Goal: Information Seeking & Learning: Learn about a topic

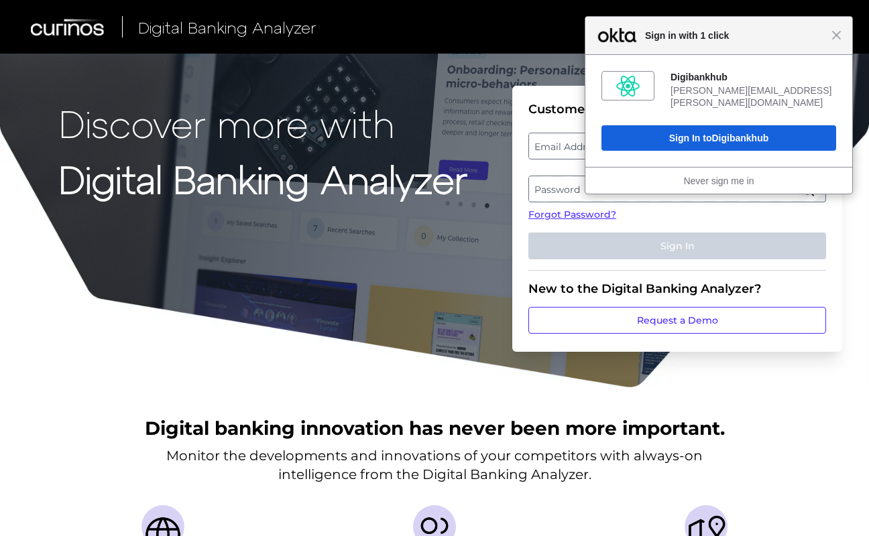
click at [165, 363] on div "Discover more with Digital Banking Analyzer Customer Login Email Address Passwo…" at bounding box center [434, 194] width 869 height 389
click at [838, 35] on span "Close" at bounding box center [836, 35] width 10 height 10
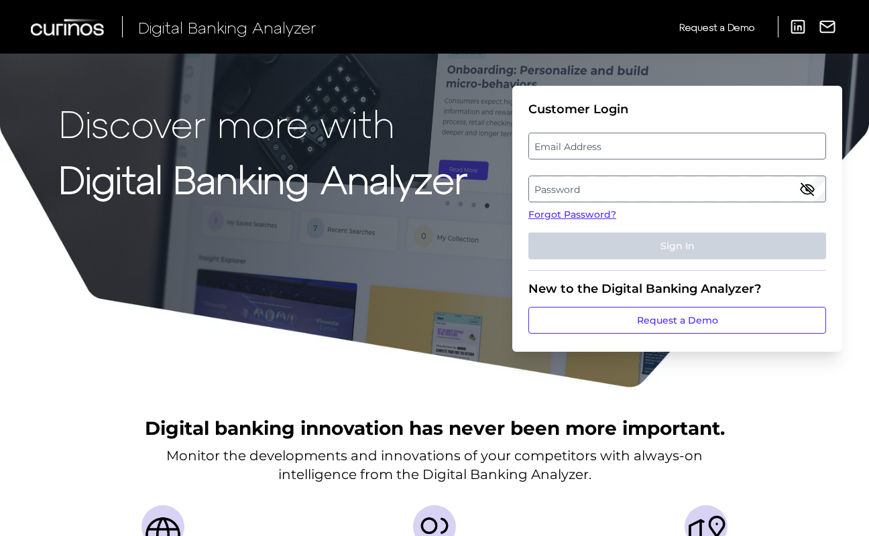
click at [78, 294] on h1 "Discover more with Digital Banking Analyzer" at bounding box center [263, 216] width 408 height 229
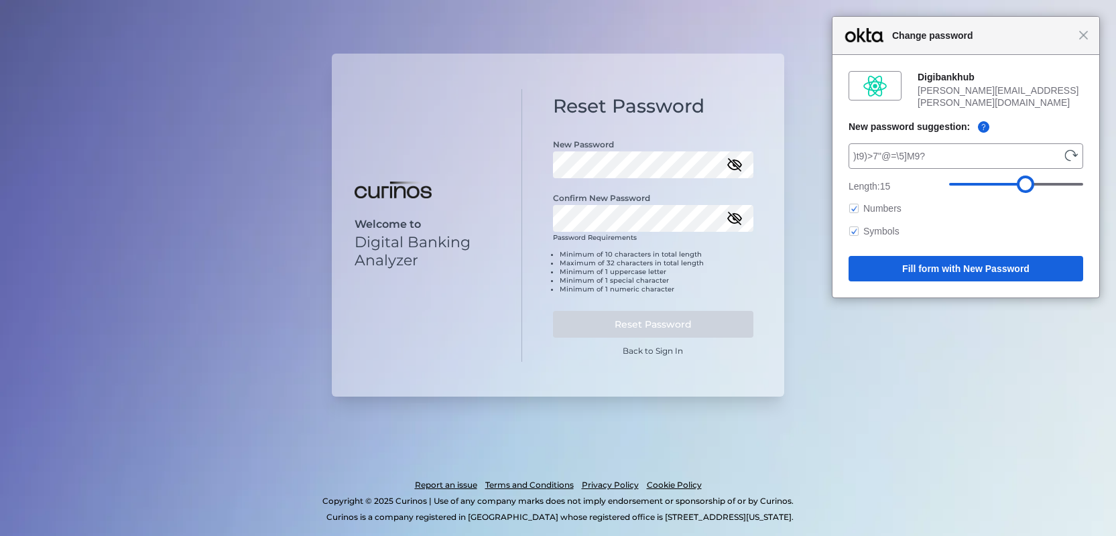
click at [1070, 151] on button "Generate" at bounding box center [1072, 156] width 14 height 12
click at [917, 148] on span "sK.z$:yf7hx%g*N" at bounding box center [956, 156] width 207 height 16
drag, startPoint x: 917, startPoint y: 144, endPoint x: 908, endPoint y: 143, distance: 8.7
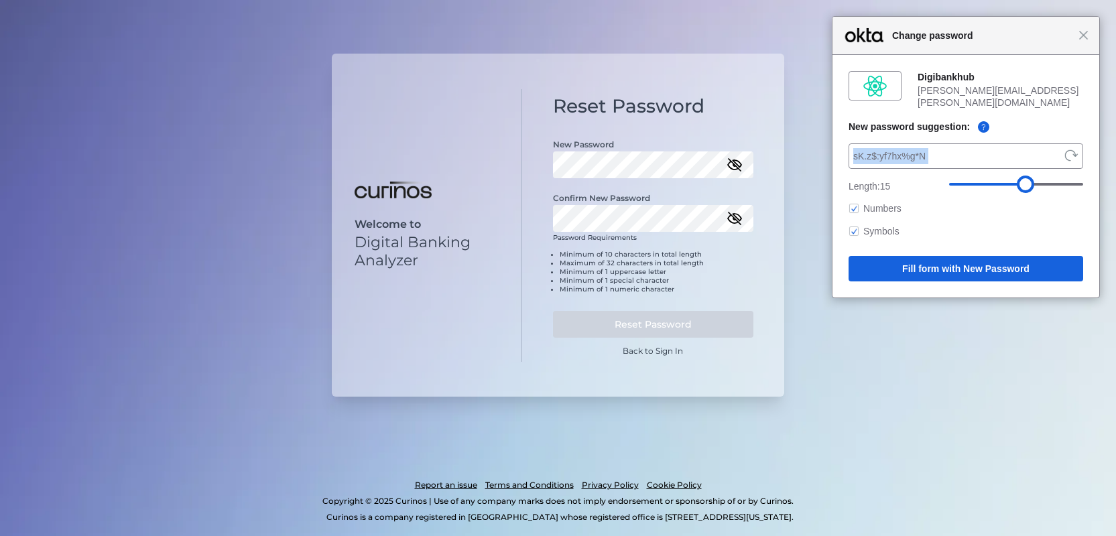
click at [908, 148] on span "sK.z$:yf7hx%g*N" at bounding box center [956, 156] width 207 height 16
drag, startPoint x: 908, startPoint y: 143, endPoint x: 929, endPoint y: 144, distance: 20.8
click at [929, 144] on div "sK.z$:yf7hx%g*N Generate" at bounding box center [966, 155] width 235 height 25
copy span "sK.z$:yf7hx%g*N"
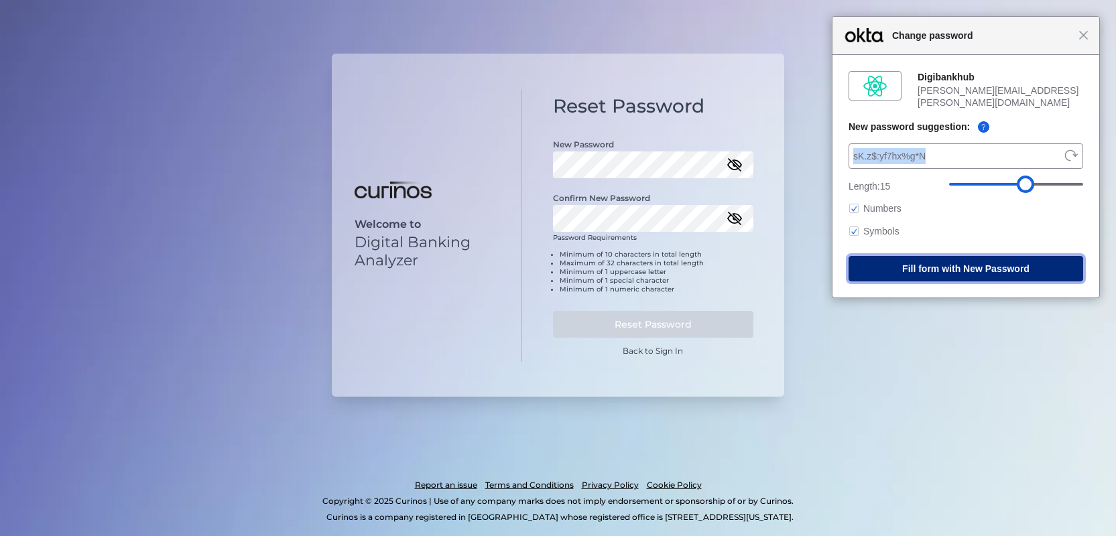
click at [959, 259] on button "Fill form with New Password" at bounding box center [966, 268] width 235 height 25
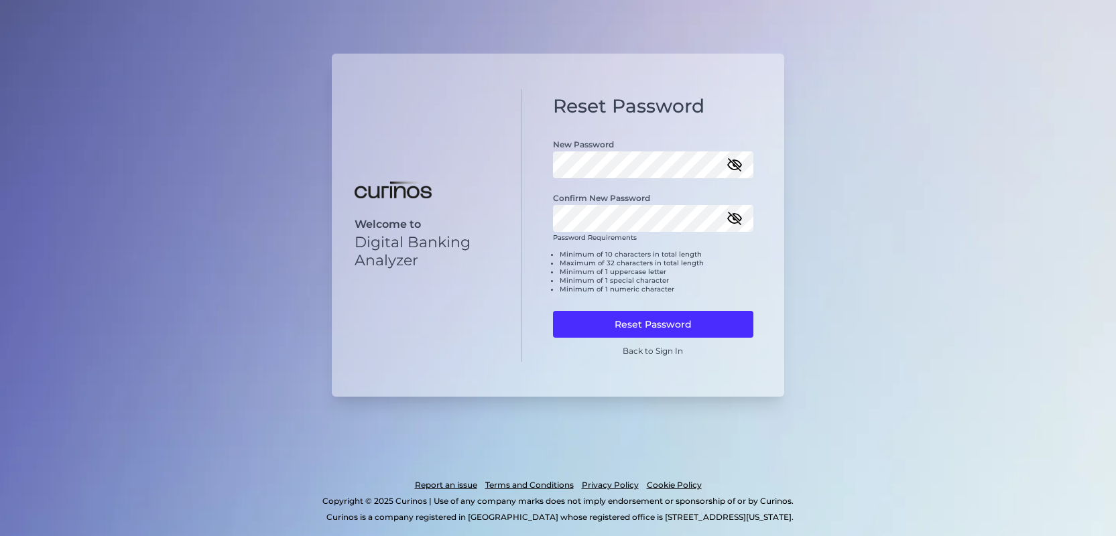
click at [731, 212] on icon "button" at bounding box center [735, 219] width 16 height 16
click at [738, 163] on icon "button" at bounding box center [735, 165] width 16 height 16
click at [652, 329] on button "Reset Password" at bounding box center [653, 324] width 201 height 27
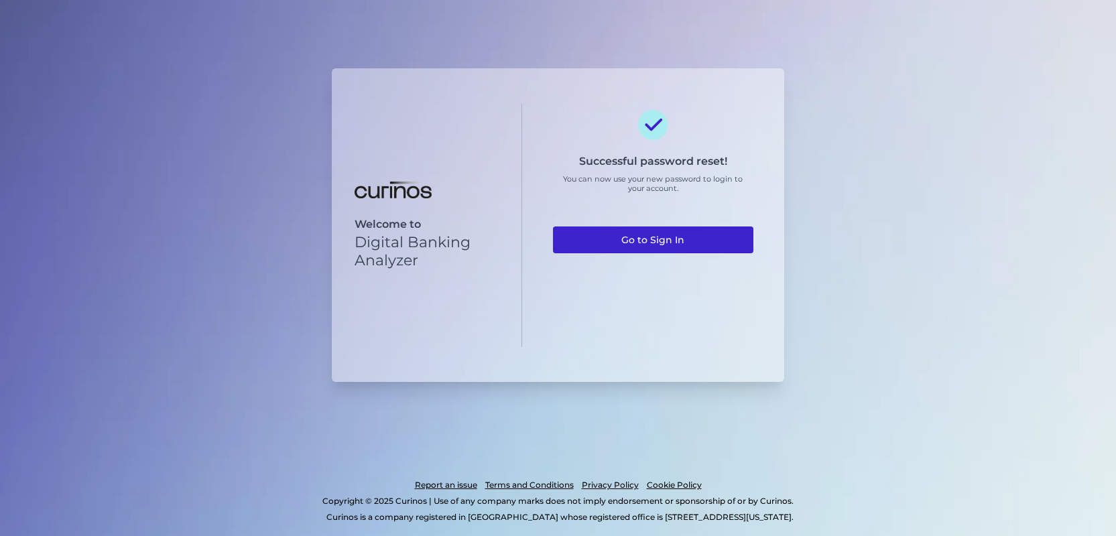
click at [648, 238] on link "Go to Sign In" at bounding box center [653, 240] width 201 height 27
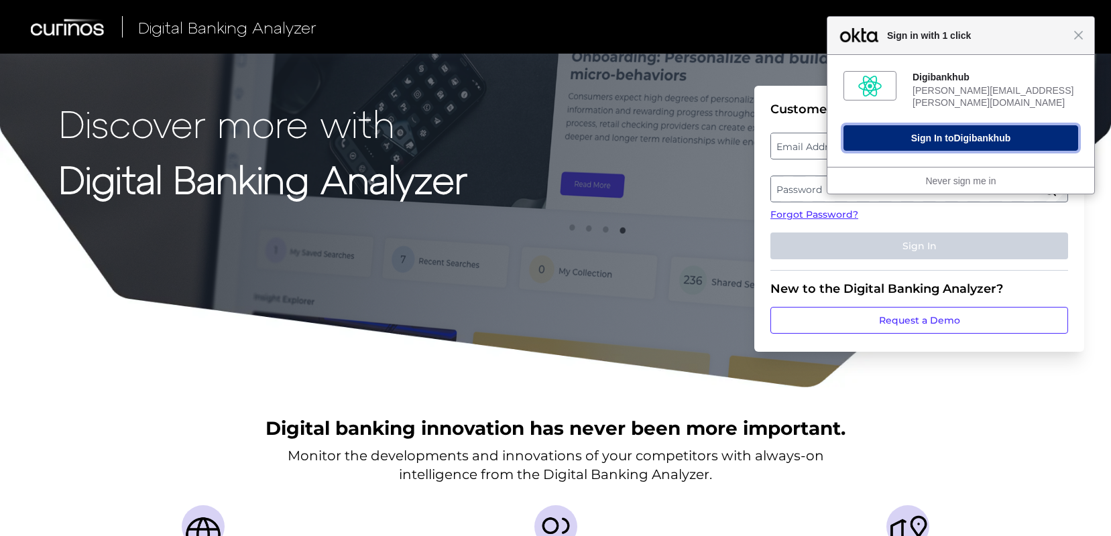
click at [904, 136] on button "Sign In to Digibankhub" at bounding box center [960, 137] width 235 height 25
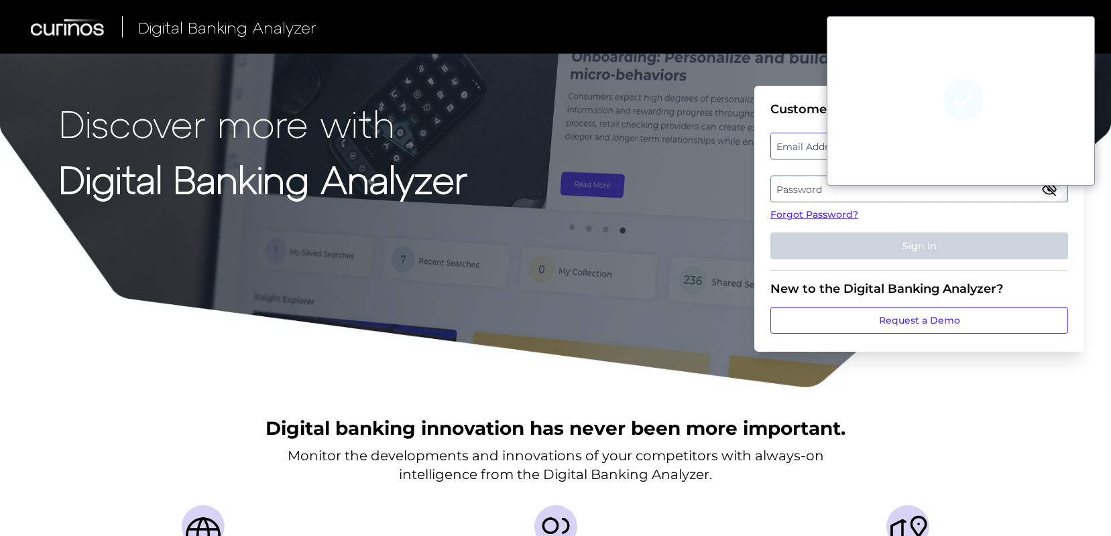
type input "[PERSON_NAME][EMAIL_ADDRESS][PERSON_NAME][DOMAIN_NAME]"
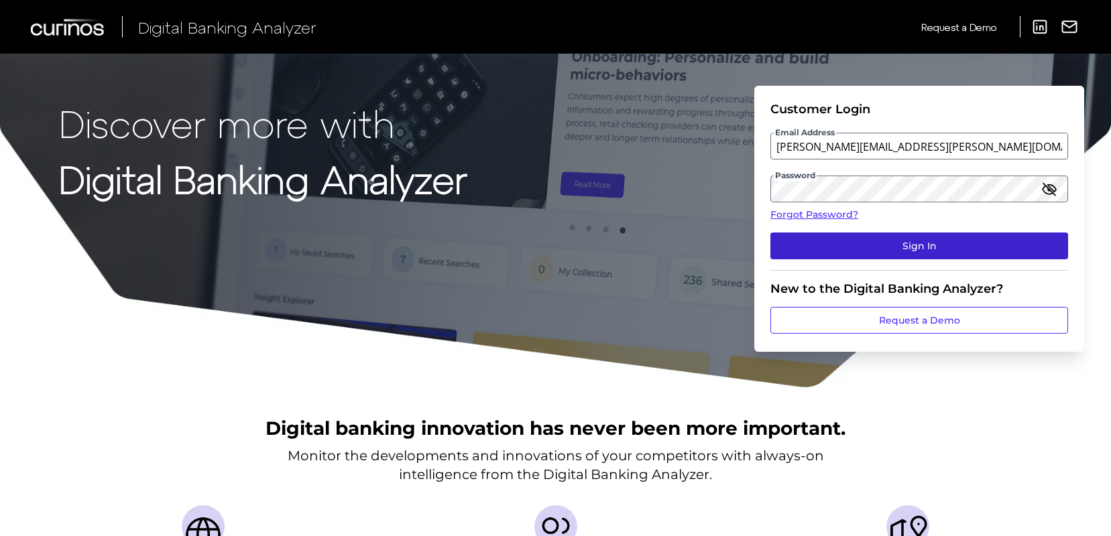
click at [827, 238] on button "Sign In" at bounding box center [919, 246] width 298 height 27
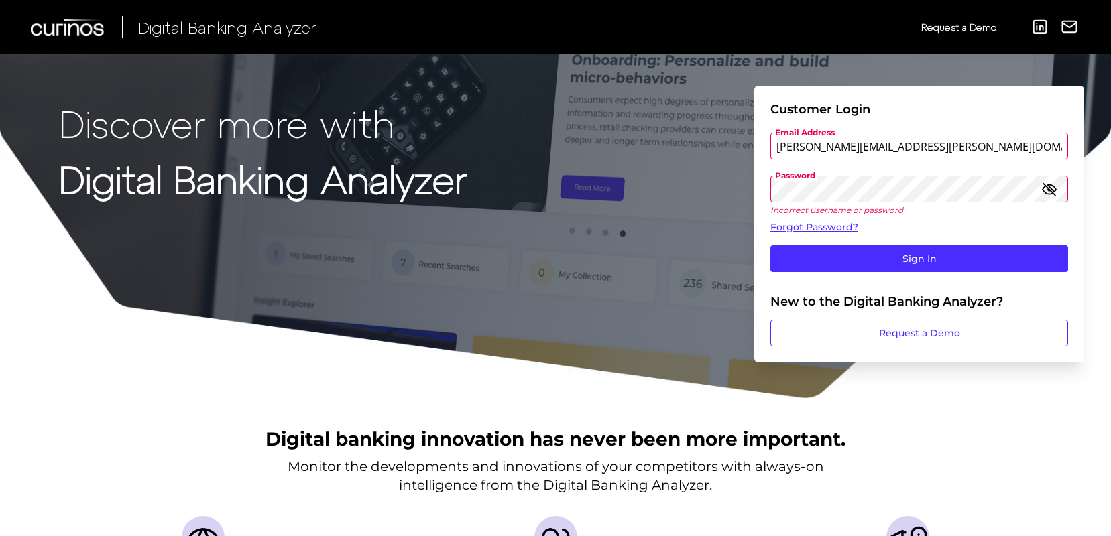
click at [1056, 188] on icon "button" at bounding box center [1049, 188] width 13 height 9
click at [763, 198] on form "Customer Login Email Address [PERSON_NAME][EMAIL_ADDRESS][DOMAIN_NAME] Password…" at bounding box center [919, 224] width 330 height 277
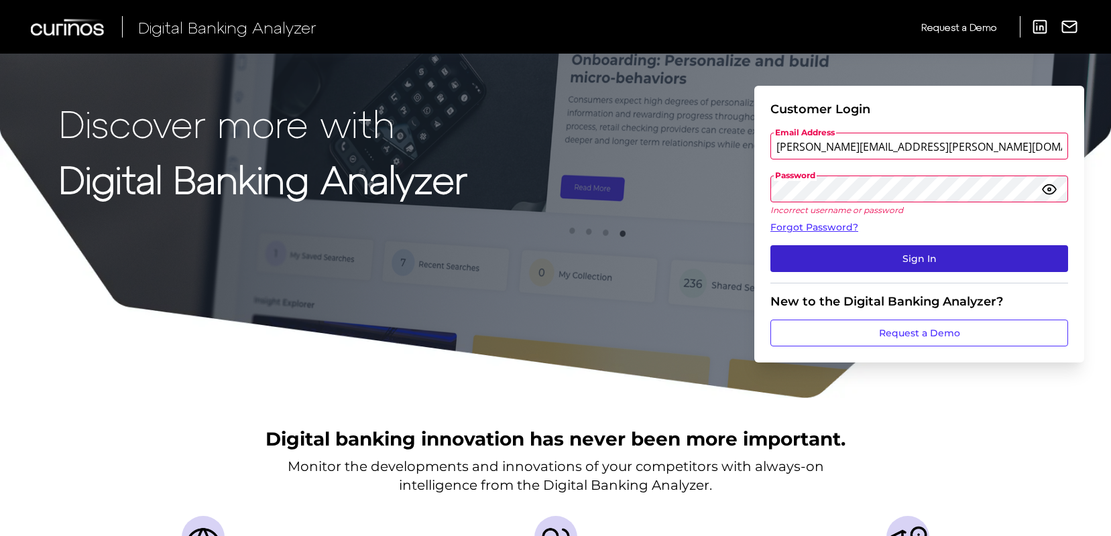
click at [915, 257] on button "Sign In" at bounding box center [919, 258] width 298 height 27
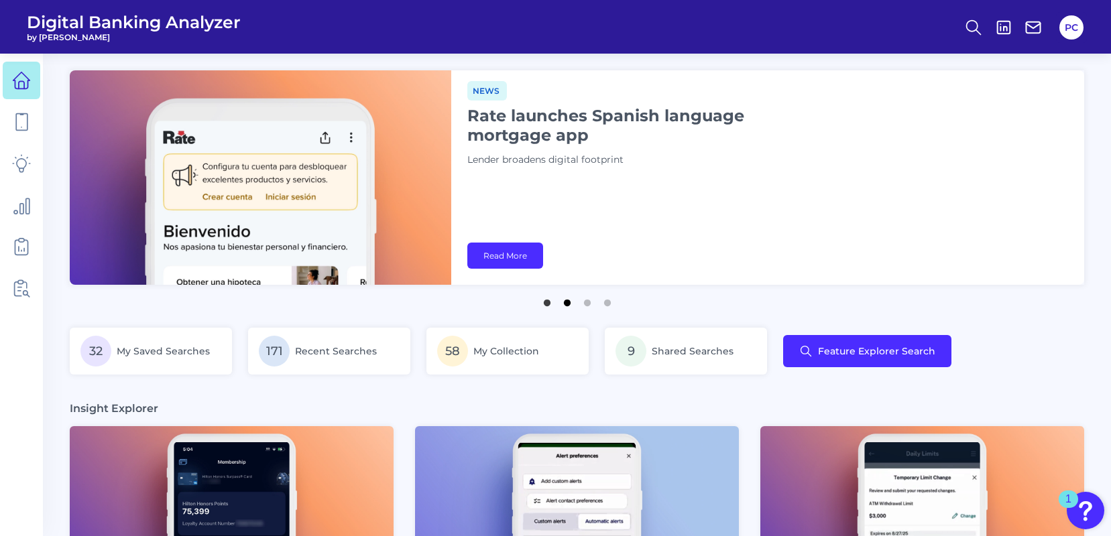
click at [563, 302] on button "2" at bounding box center [567, 299] width 13 height 13
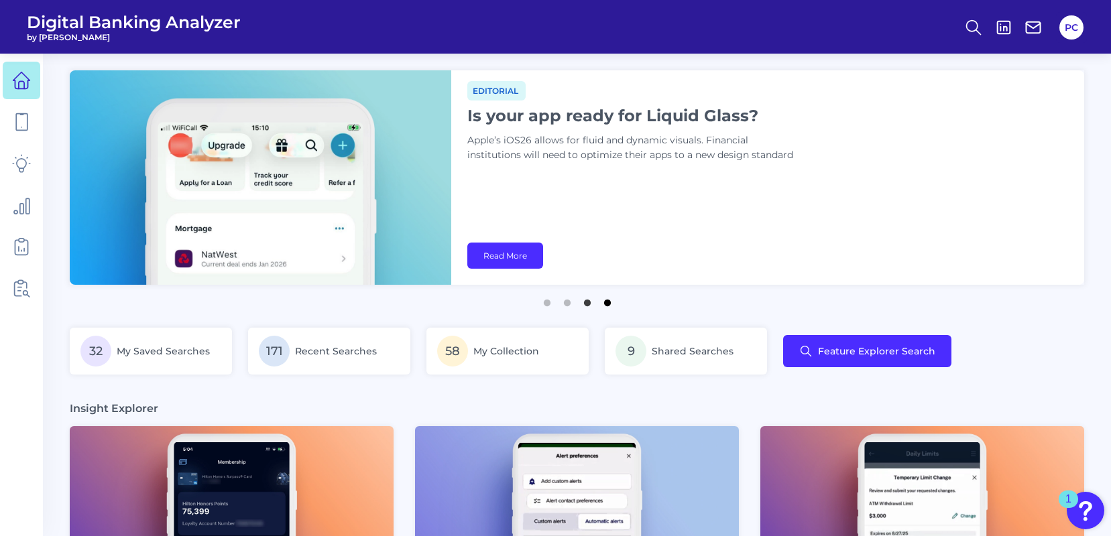
click at [606, 306] on button "4" at bounding box center [607, 299] width 13 height 13
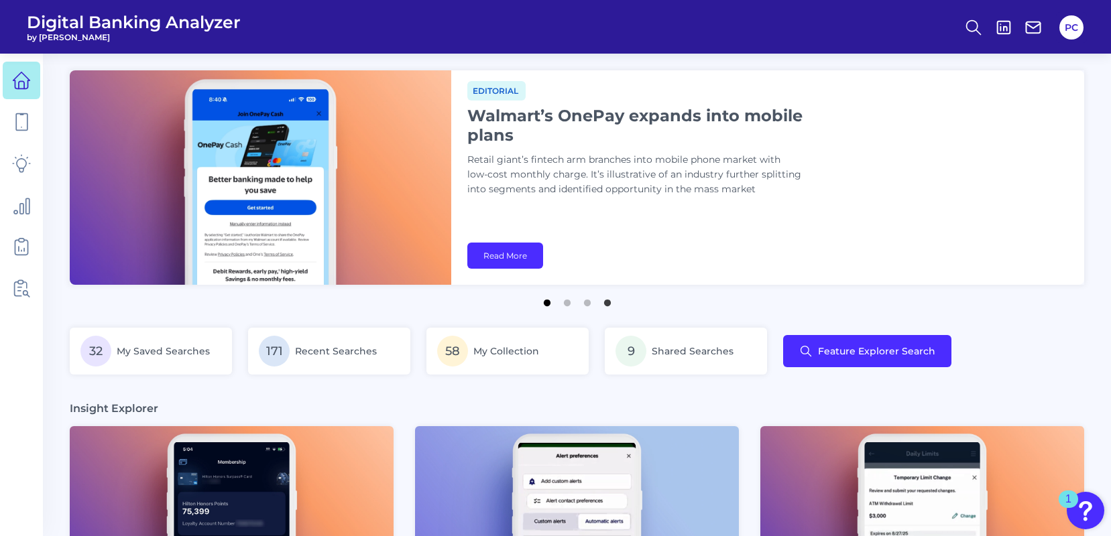
click at [545, 305] on button "1" at bounding box center [546, 299] width 13 height 13
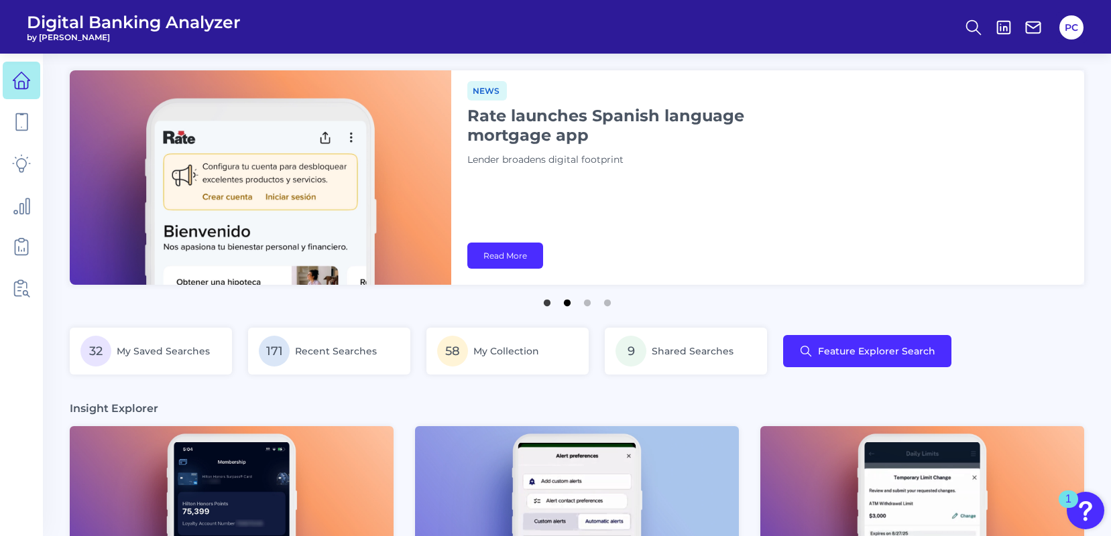
click at [565, 300] on button "2" at bounding box center [567, 299] width 13 height 13
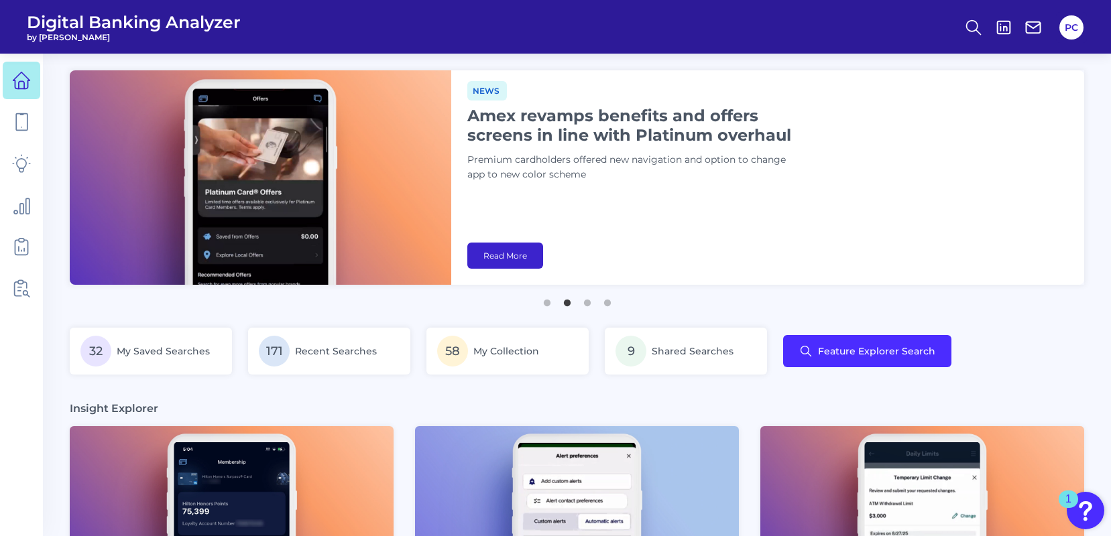
click at [501, 254] on link "Read More" at bounding box center [505, 256] width 76 height 26
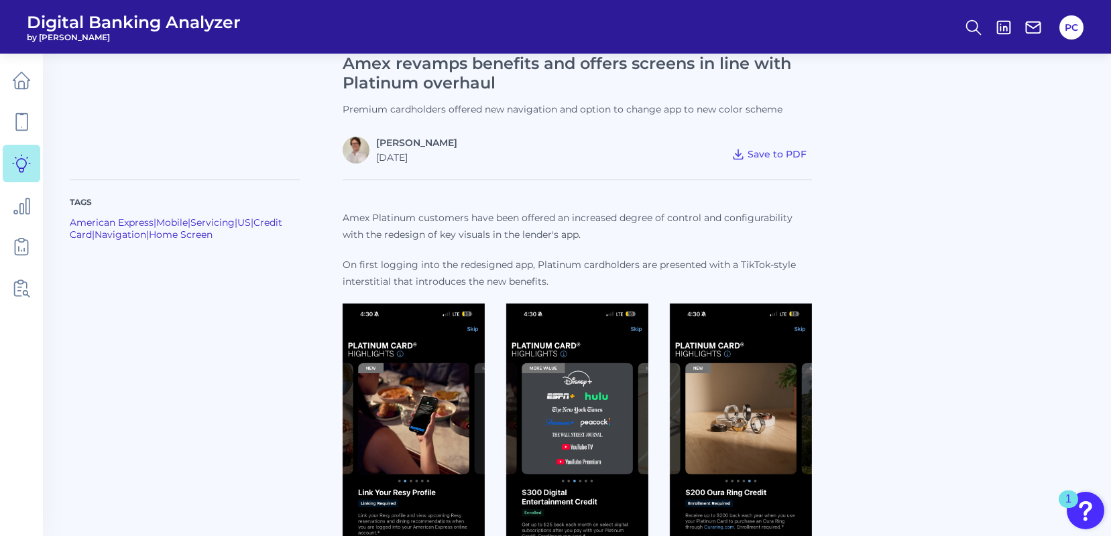
scroll to position [402, 0]
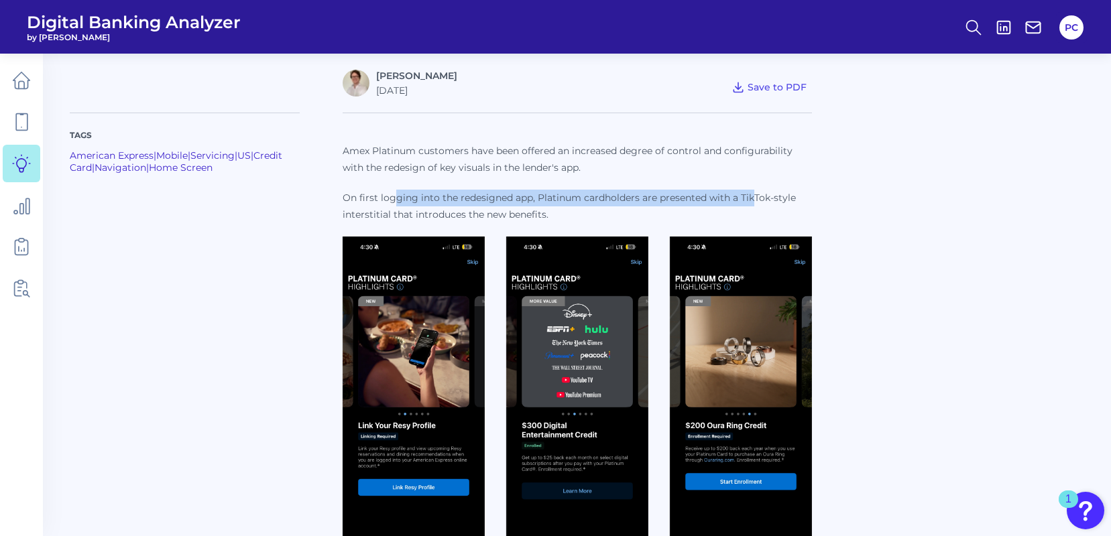
drag, startPoint x: 392, startPoint y: 200, endPoint x: 753, endPoint y: 202, distance: 361.4
click at [753, 202] on p "On first logging into the redesigned app, Platinum cardholders are presented wi…" at bounding box center [577, 207] width 469 height 34
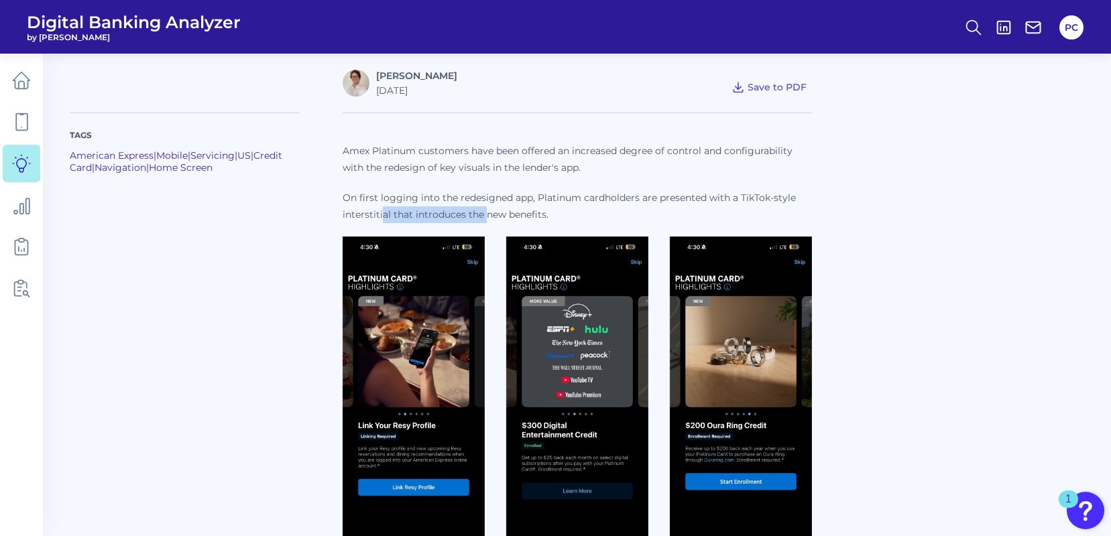
drag, startPoint x: 383, startPoint y: 212, endPoint x: 484, endPoint y: 212, distance: 101.2
click at [484, 212] on p "On first logging into the redesigned app, Platinum cardholders are presented wi…" at bounding box center [577, 207] width 469 height 34
drag, startPoint x: 484, startPoint y: 212, endPoint x: 457, endPoint y: 197, distance: 31.2
click at [457, 197] on p "On first logging into the redesigned app, Platinum cardholders are presented wi…" at bounding box center [577, 207] width 469 height 34
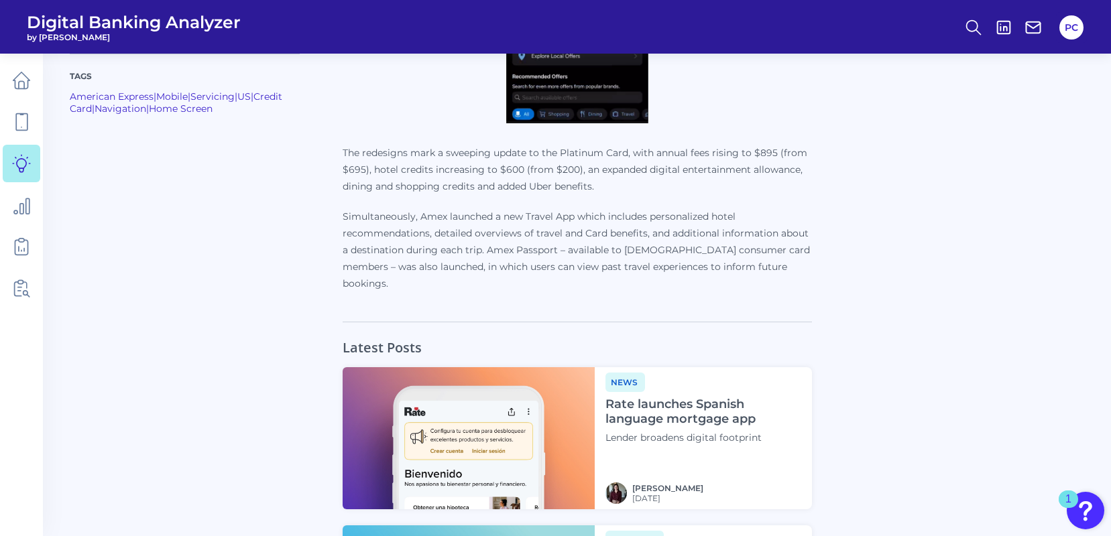
scroll to position [1743, 0]
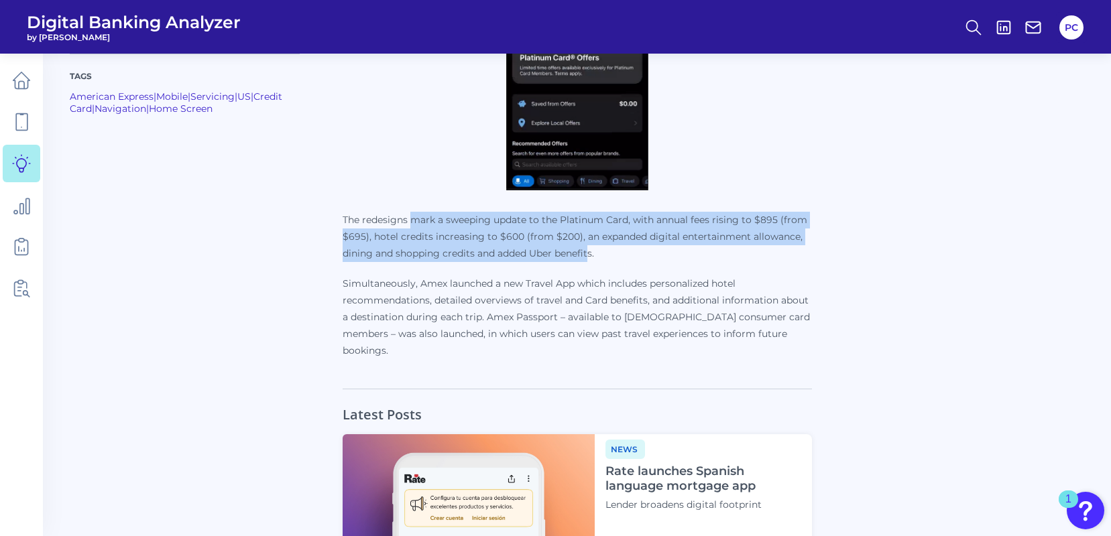
drag, startPoint x: 410, startPoint y: 222, endPoint x: 592, endPoint y: 259, distance: 185.5
click at [592, 259] on p "The redesigns mark a sweeping update to the Platinum Card, with annual fees ris…" at bounding box center [577, 237] width 469 height 50
drag, startPoint x: 592, startPoint y: 259, endPoint x: 538, endPoint y: 254, distance: 54.6
click at [538, 254] on p "The redesigns mark a sweeping update to the Platinum Card, with annual fees ris…" at bounding box center [577, 237] width 469 height 50
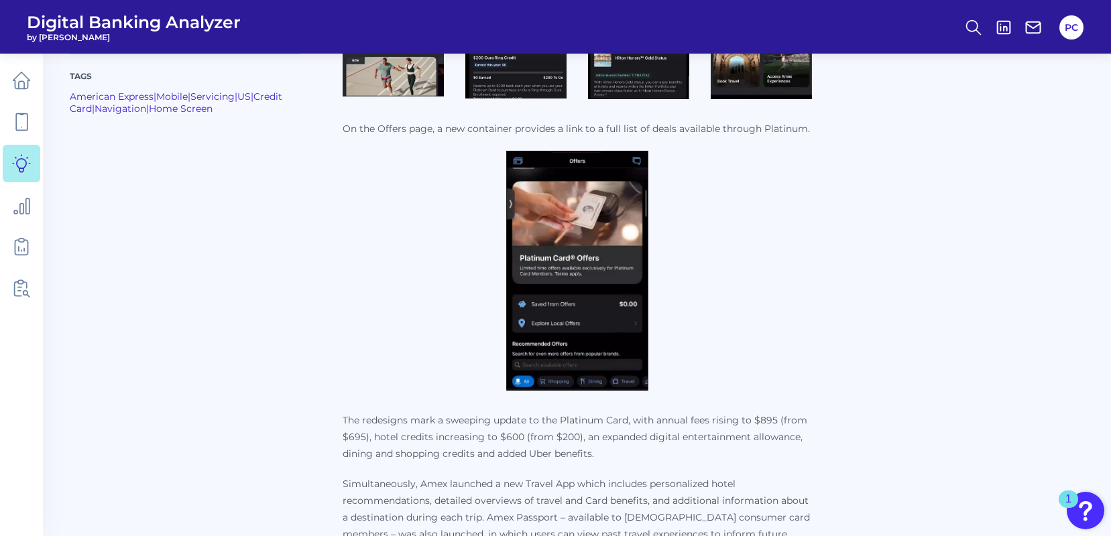
scroll to position [1542, 0]
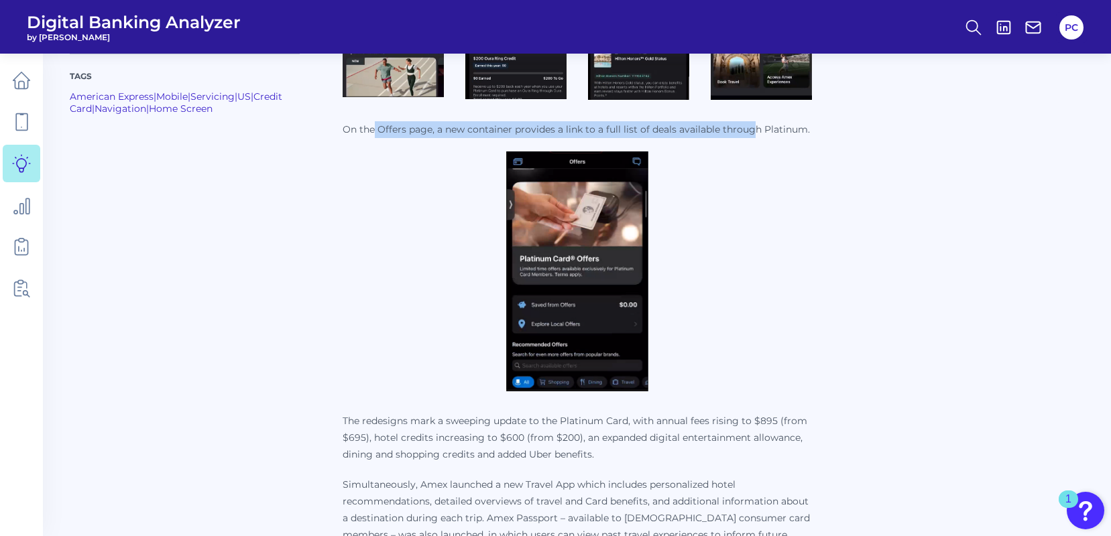
drag, startPoint x: 375, startPoint y: 133, endPoint x: 752, endPoint y: 134, distance: 377.5
click at [752, 134] on p "On the Offers page, a new container provides a link to a full list of deals ava…" at bounding box center [577, 129] width 469 height 17
drag, startPoint x: 752, startPoint y: 134, endPoint x: 724, endPoint y: 134, distance: 28.2
click at [724, 134] on p "On the Offers page, a new container provides a link to a full list of deals ava…" at bounding box center [577, 129] width 469 height 17
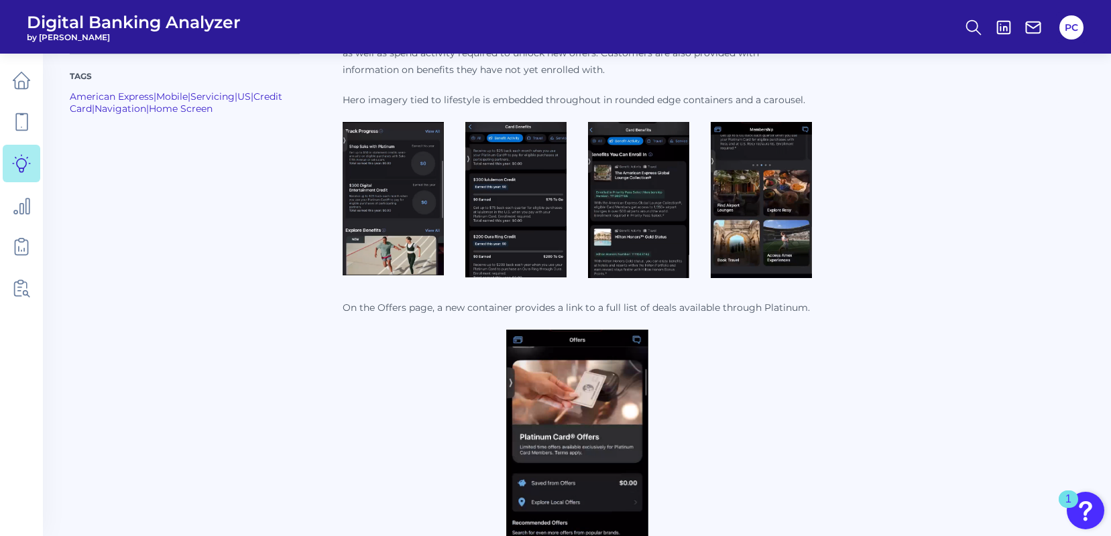
scroll to position [1341, 0]
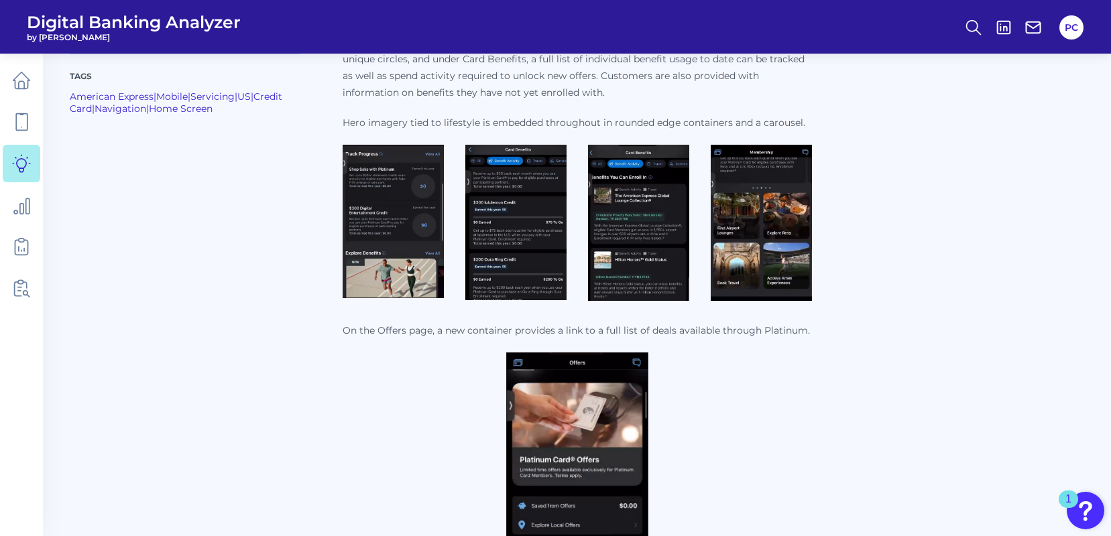
click at [506, 215] on img at bounding box center [515, 223] width 101 height 156
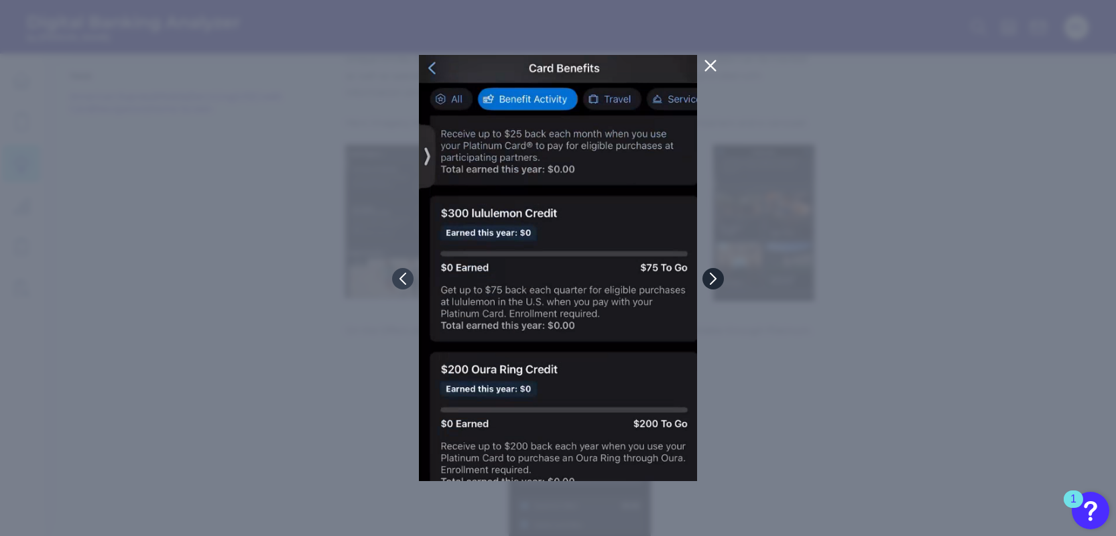
click at [719, 276] on button at bounding box center [713, 278] width 21 height 21
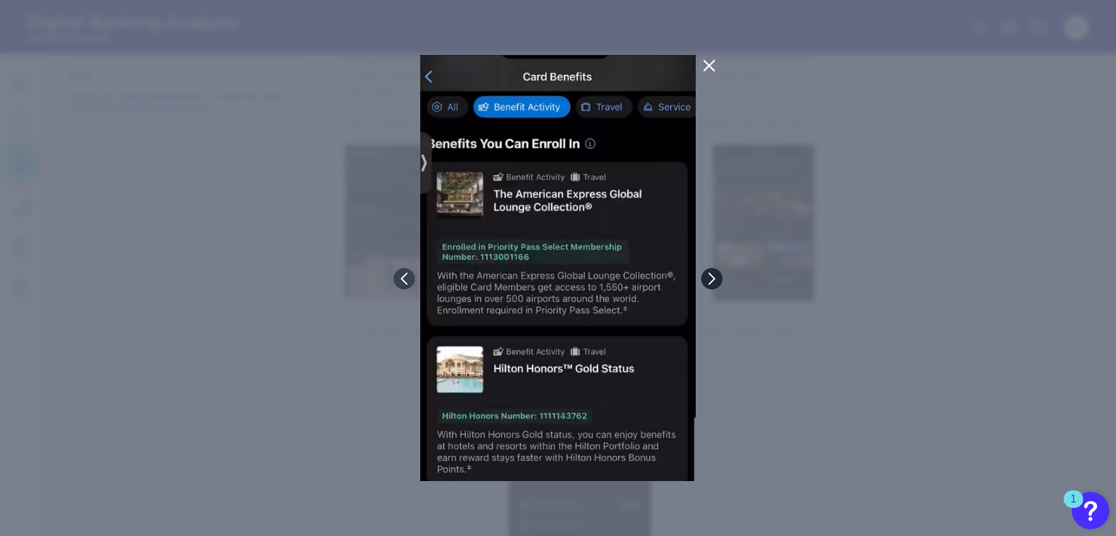
click at [715, 276] on icon at bounding box center [712, 279] width 12 height 12
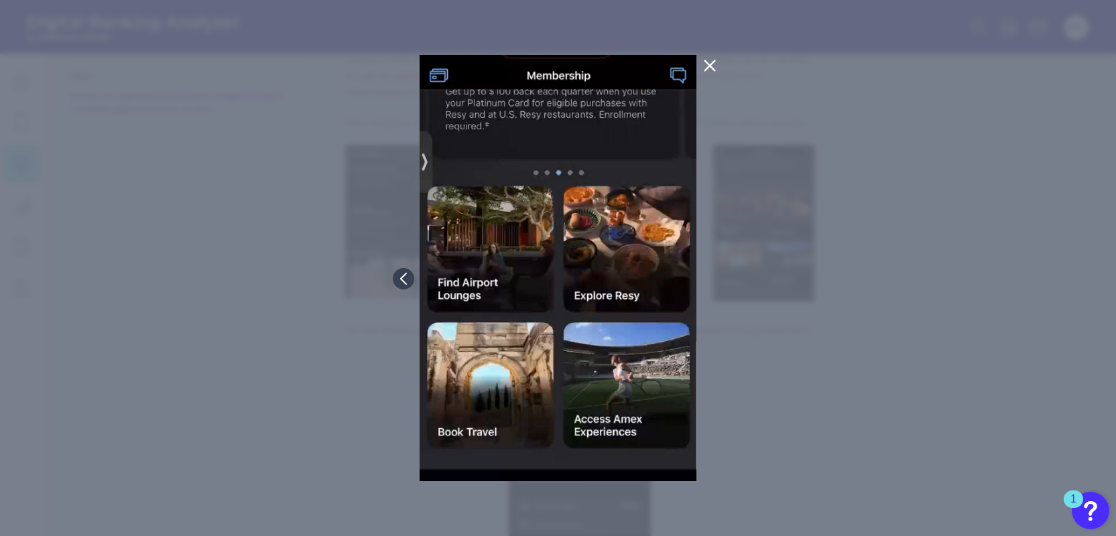
click at [707, 64] on icon at bounding box center [710, 66] width 16 height 16
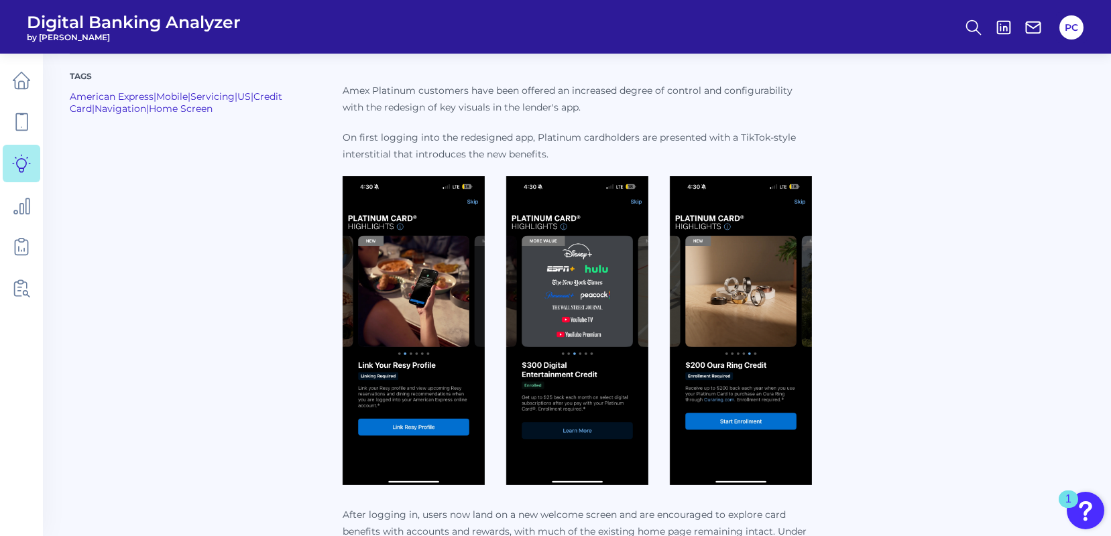
scroll to position [469, 0]
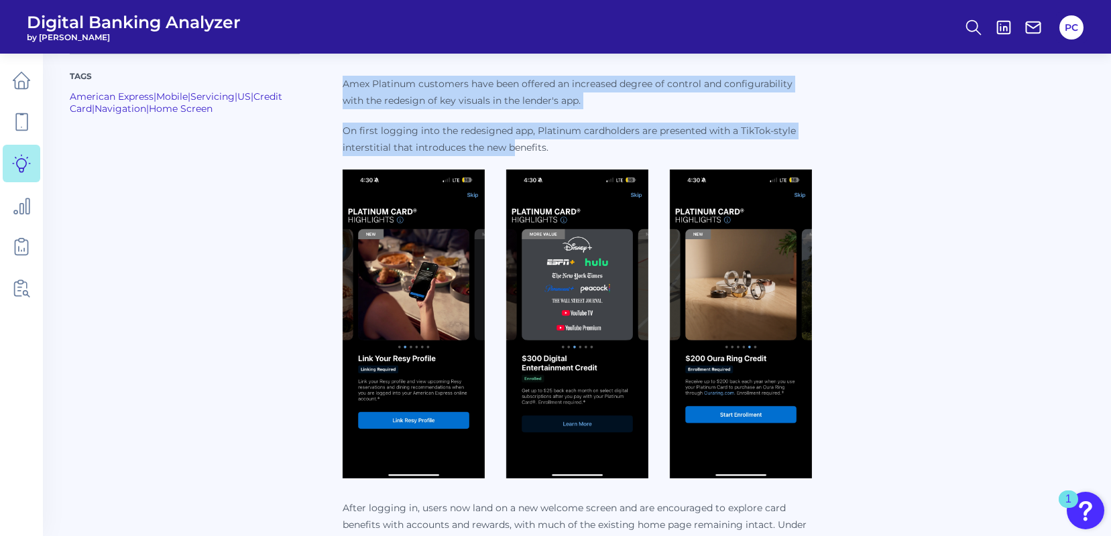
drag, startPoint x: 345, startPoint y: 83, endPoint x: 515, endPoint y: 141, distance: 180.0
click at [515, 141] on p "Amex Platinum customers have been offered an increased degree of control and co…" at bounding box center [577, 116] width 469 height 80
drag, startPoint x: 515, startPoint y: 141, endPoint x: 502, endPoint y: 128, distance: 18.5
click at [502, 128] on p "On first logging into the redesigned app, Platinum cardholders are presented wi…" at bounding box center [577, 140] width 469 height 34
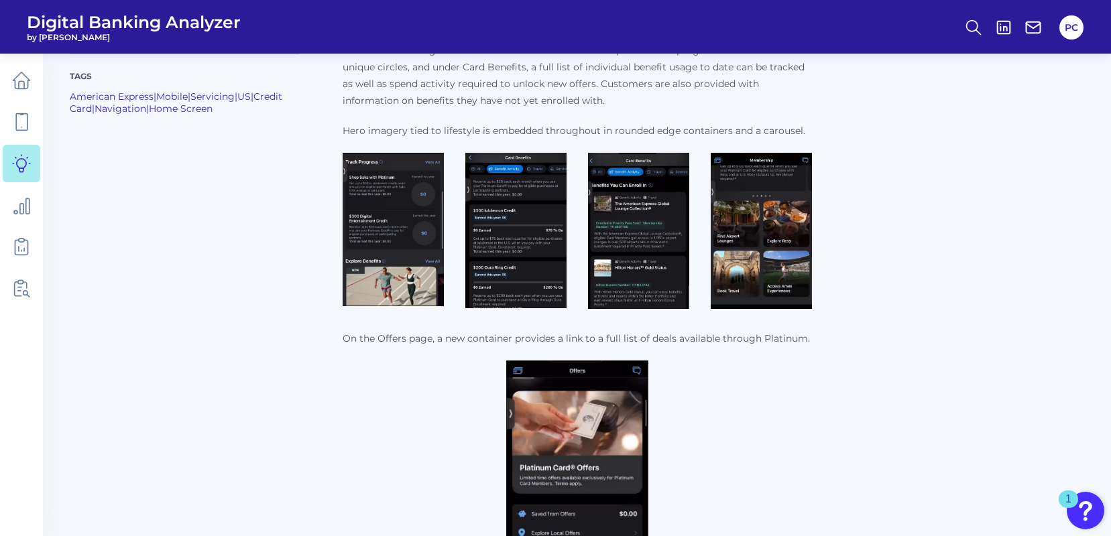
scroll to position [1341, 0]
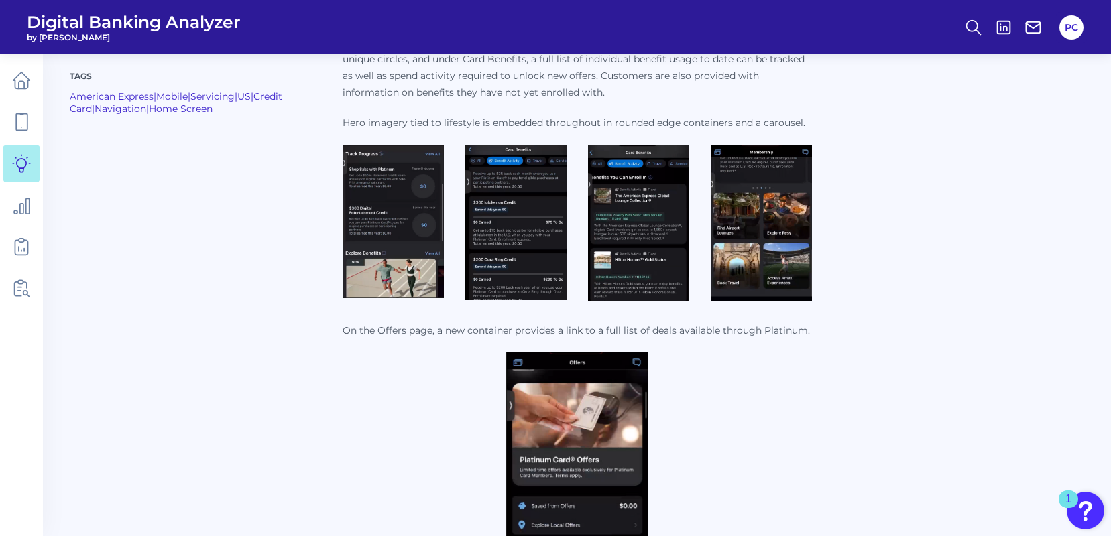
click at [394, 227] on img at bounding box center [393, 222] width 101 height 154
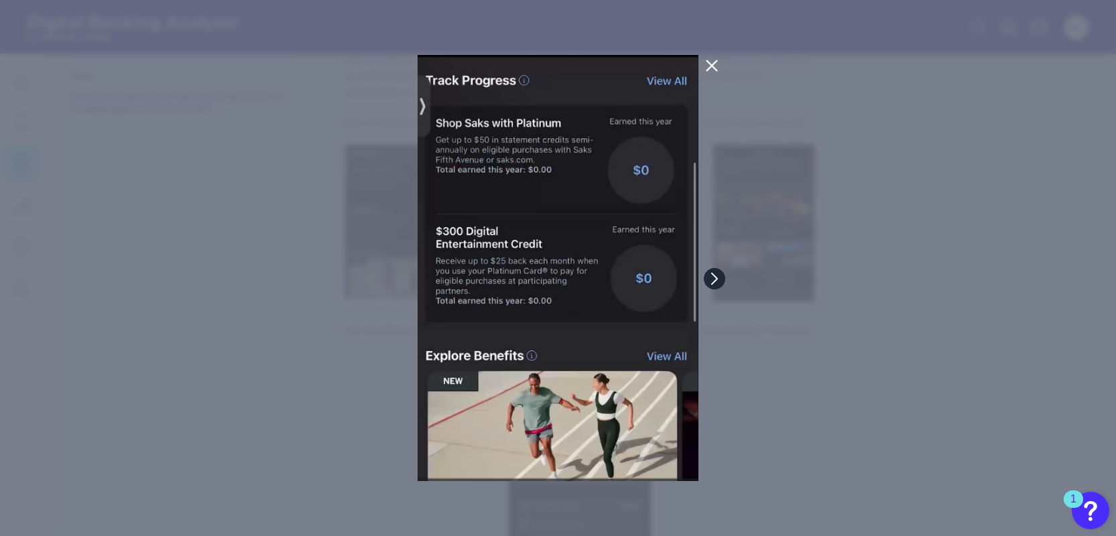
click at [719, 280] on icon at bounding box center [715, 279] width 12 height 12
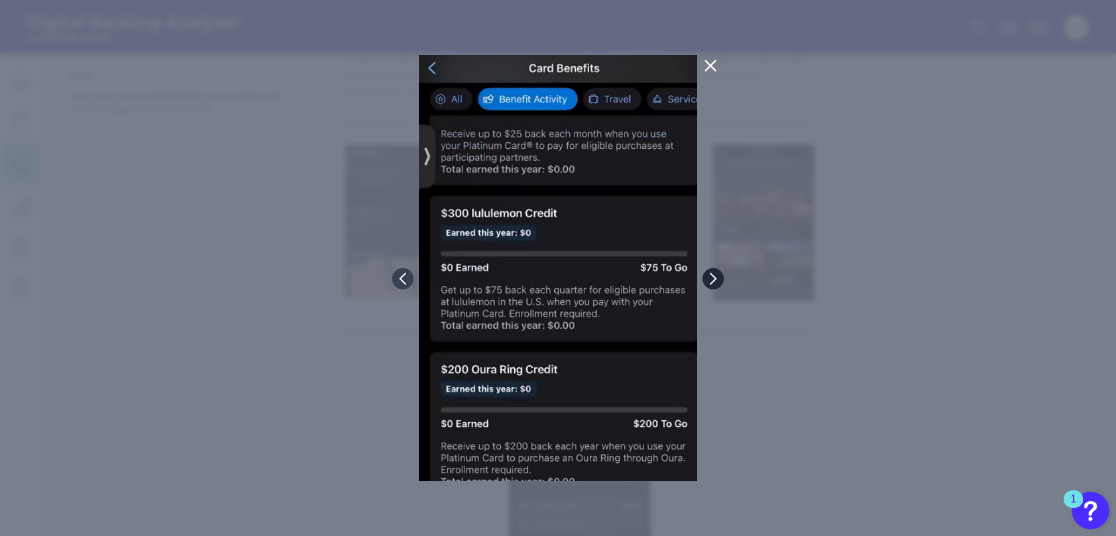
click at [719, 280] on icon at bounding box center [713, 279] width 12 height 12
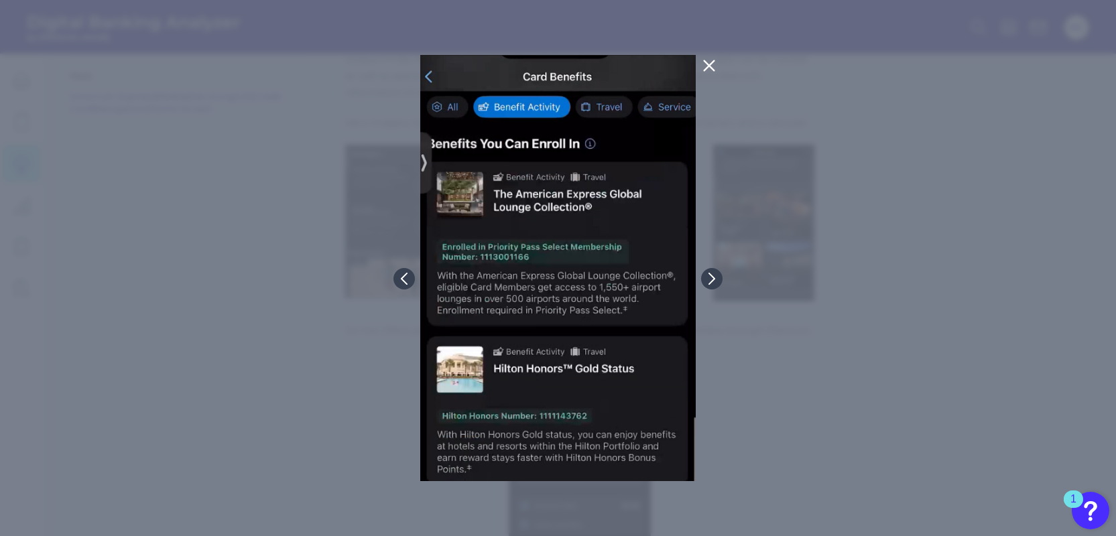
click at [711, 70] on icon at bounding box center [709, 66] width 16 height 16
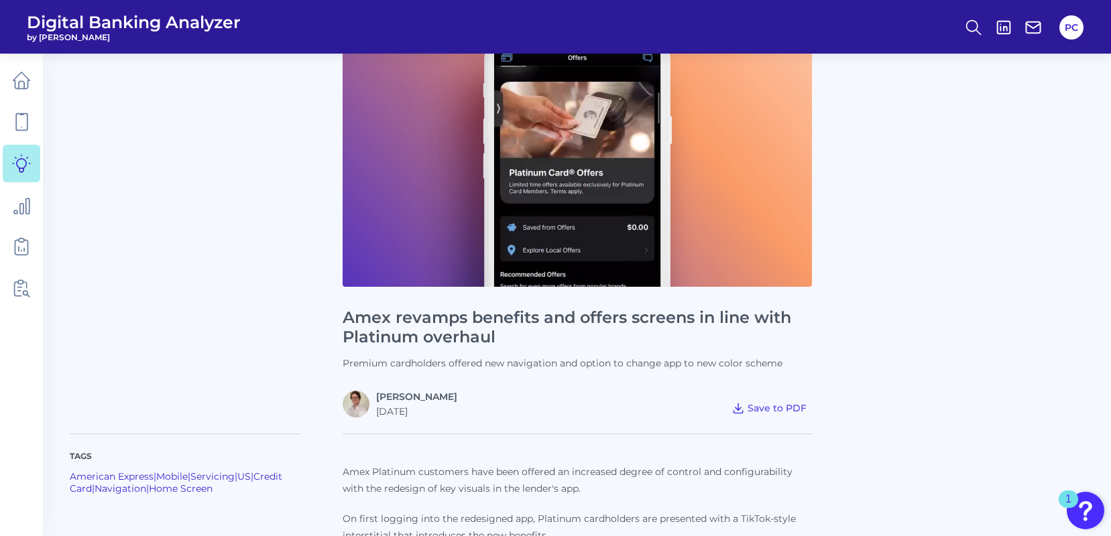
scroll to position [0, 0]
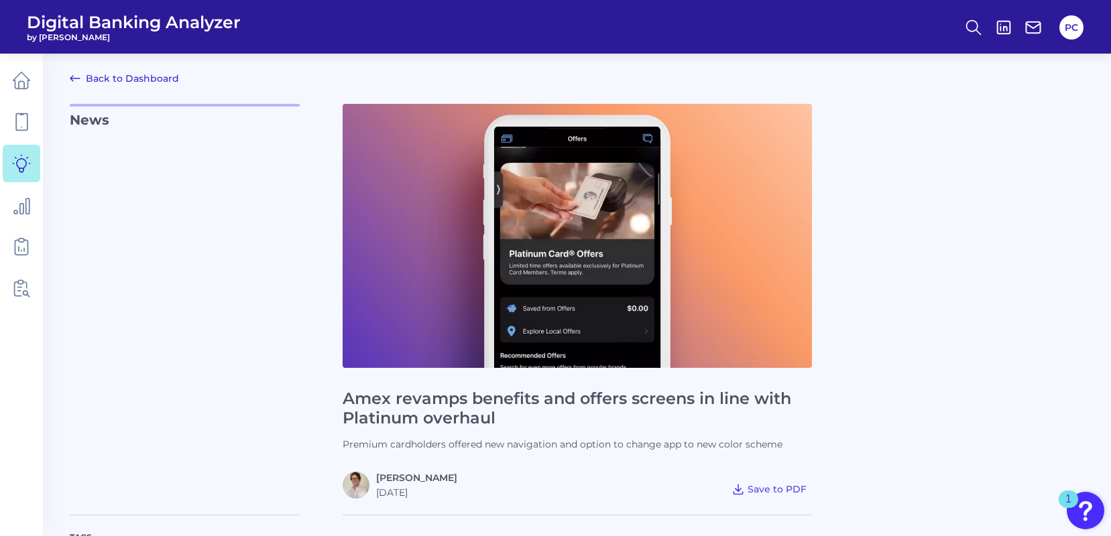
click at [80, 78] on icon at bounding box center [75, 78] width 16 height 16
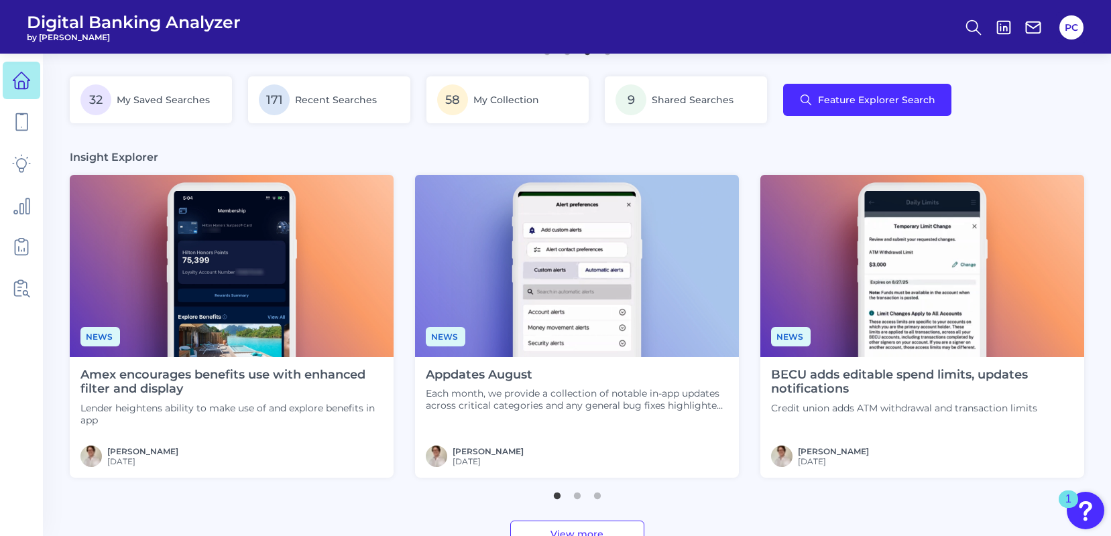
scroll to position [104, 0]
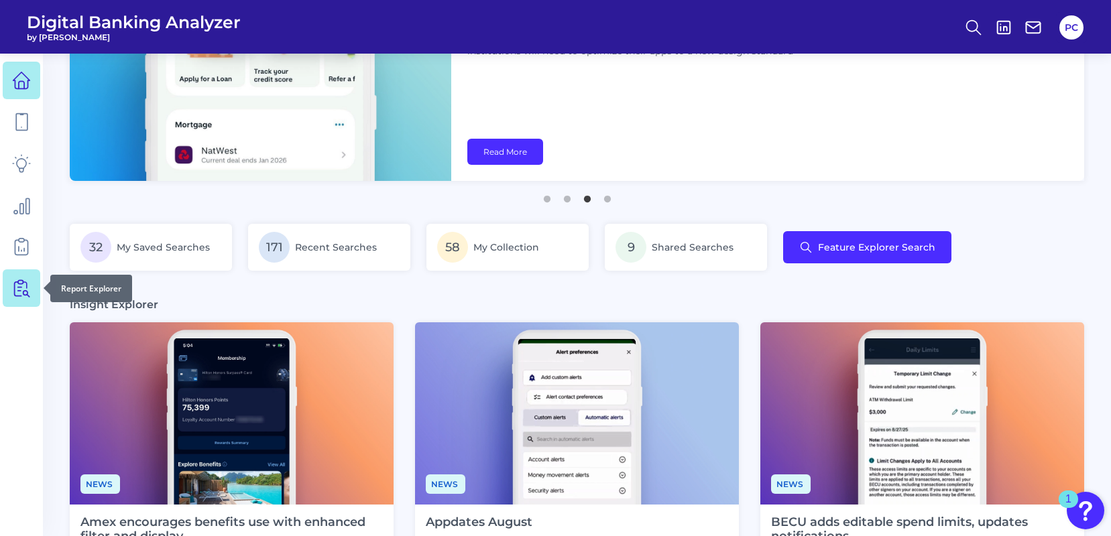
click at [26, 290] on icon at bounding box center [21, 288] width 19 height 19
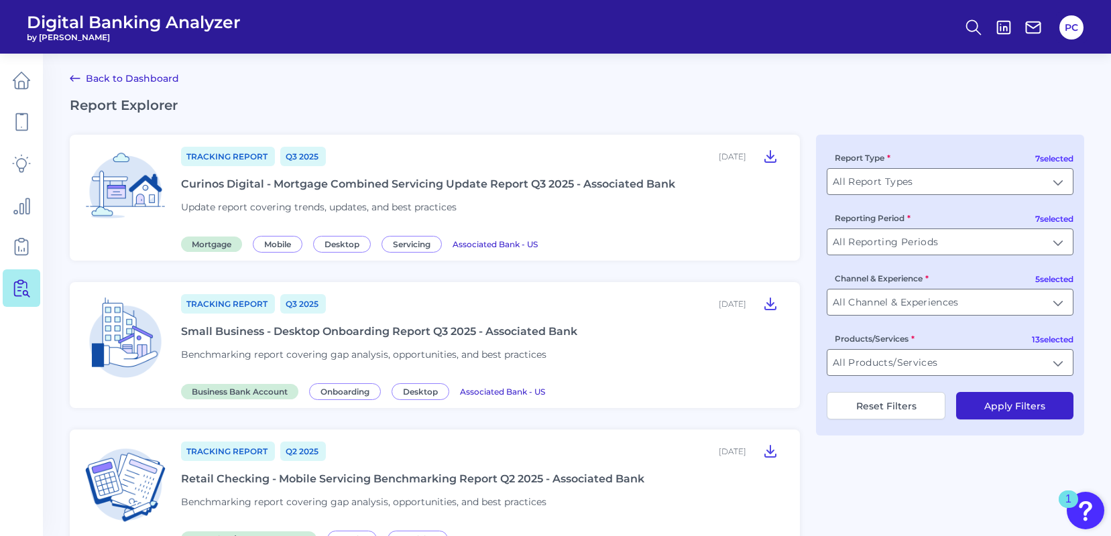
click at [767, 159] on icon at bounding box center [770, 156] width 16 height 16
click at [200, 26] on span "Digital Banking Analyzer" at bounding box center [134, 22] width 214 height 20
